Goal: Navigation & Orientation: Find specific page/section

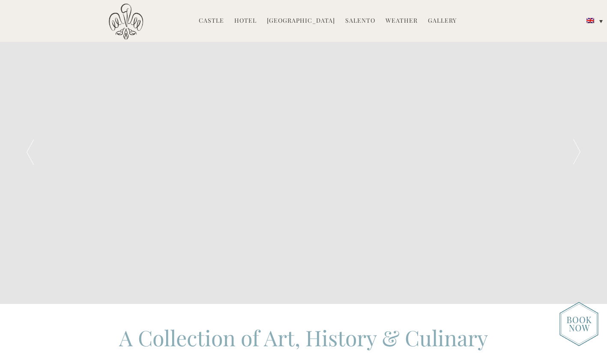
scroll to position [2379, 0]
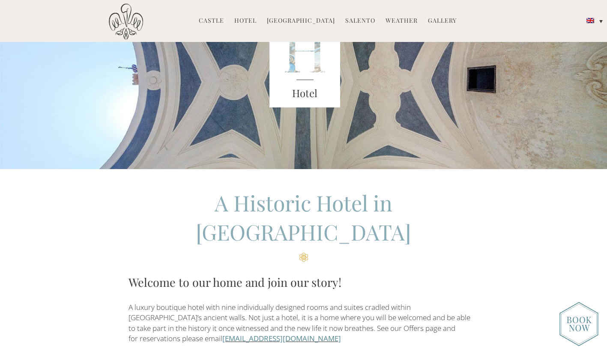
scroll to position [98, 0]
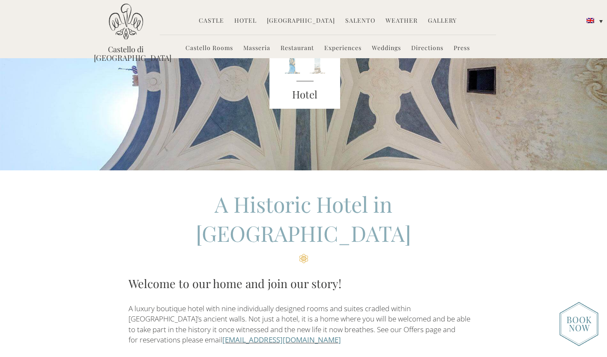
click at [203, 48] on link "Castello Rooms" at bounding box center [209, 49] width 48 height 10
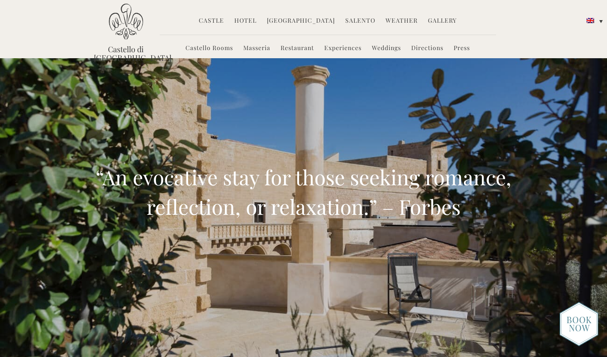
click at [124, 34] on img at bounding box center [126, 21] width 34 height 36
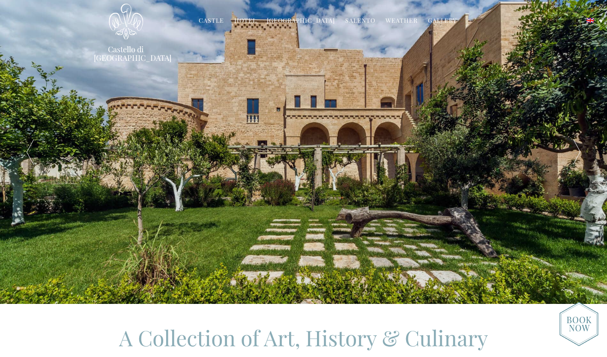
click at [247, 21] on link "Hotel" at bounding box center [245, 21] width 22 height 10
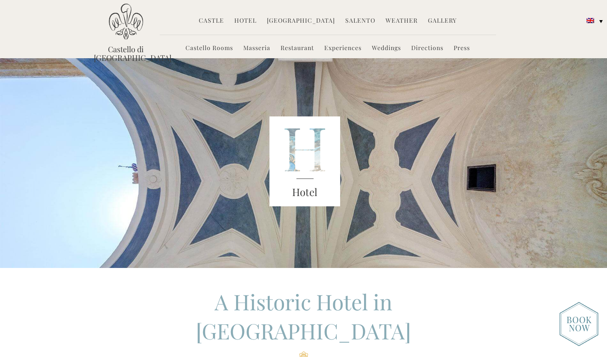
click at [581, 304] on img at bounding box center [578, 324] width 39 height 45
